Goal: Book appointment/travel/reservation

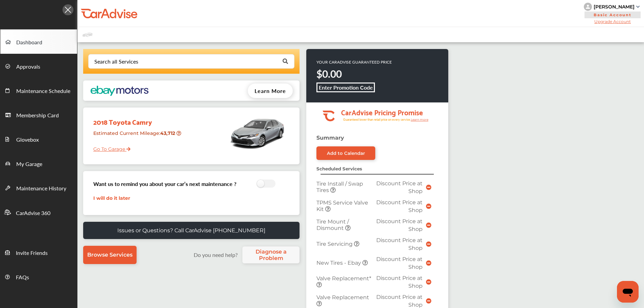
click at [101, 148] on link "Go To Garage" at bounding box center [109, 147] width 42 height 13
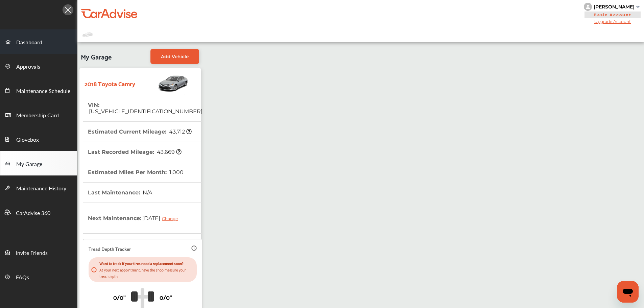
click at [19, 47] on span "Dashboard" at bounding box center [29, 42] width 26 height 9
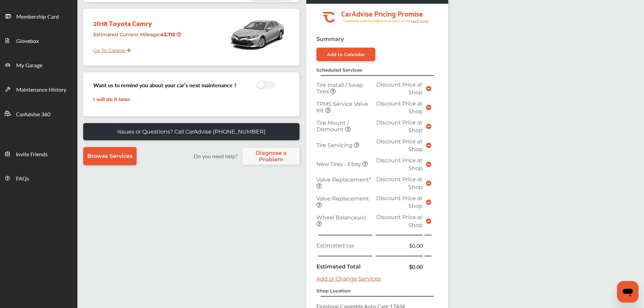
scroll to position [236, 0]
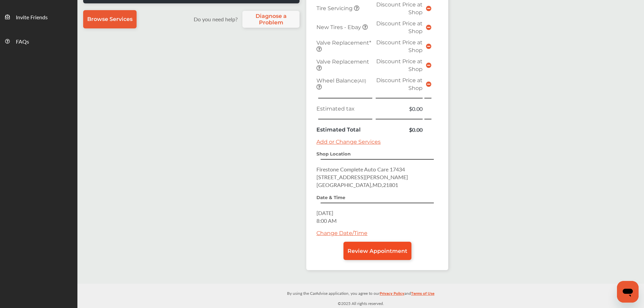
click at [373, 244] on link "Review Appointment" at bounding box center [378, 251] width 68 height 18
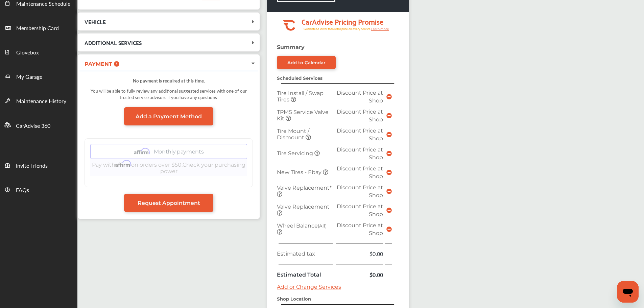
scroll to position [229, 0]
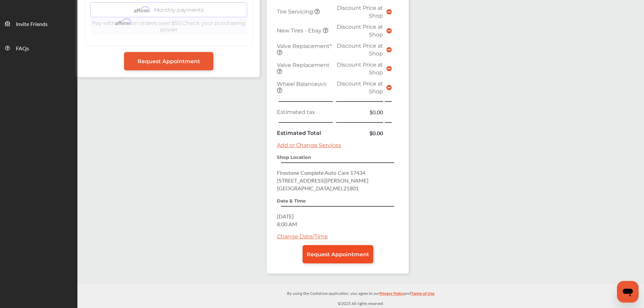
click at [346, 248] on link "Request Appointment" at bounding box center [338, 254] width 71 height 18
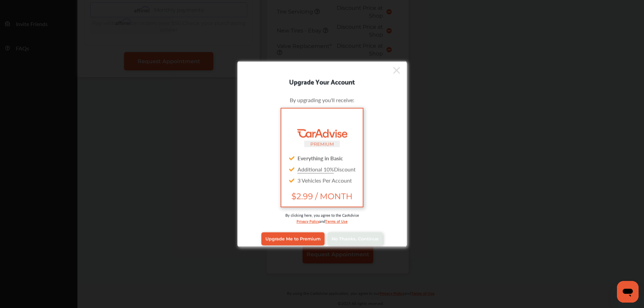
scroll to position [229, 0]
click at [342, 241] on span "No Thanks, Continue" at bounding box center [355, 238] width 47 height 5
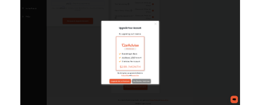
scroll to position [0, 0]
